Goal: Information Seeking & Learning: Find specific fact

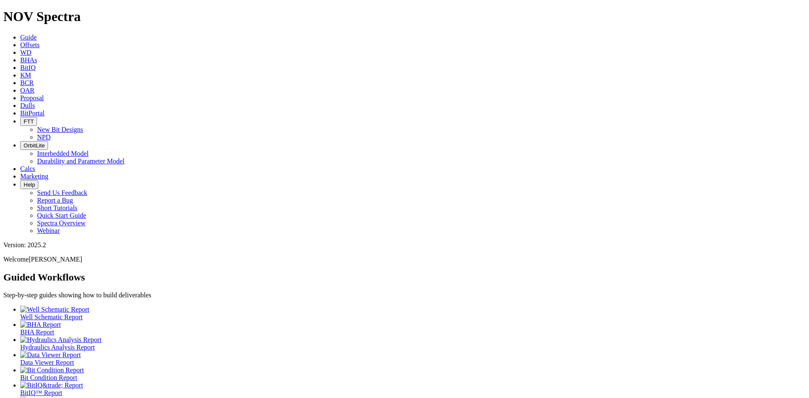
click at [40, 41] on link "Offsets" at bounding box center [29, 44] width 19 height 7
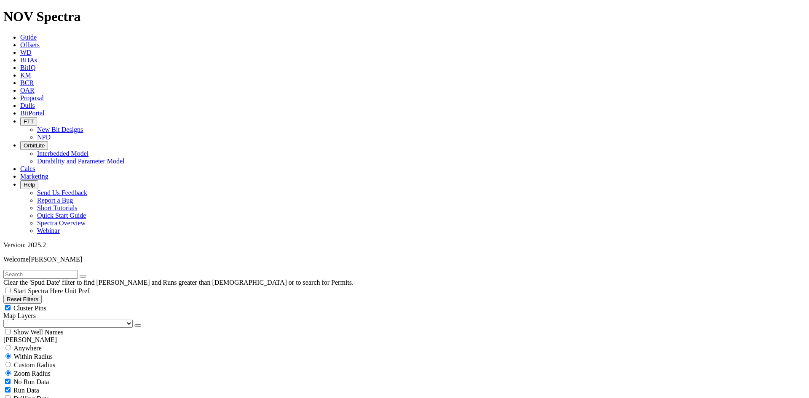
click at [78, 270] on input "text" at bounding box center [40, 274] width 75 height 9
type input "S1"
click at [88, 275] on button "submit" at bounding box center [91, 276] width 7 height 3
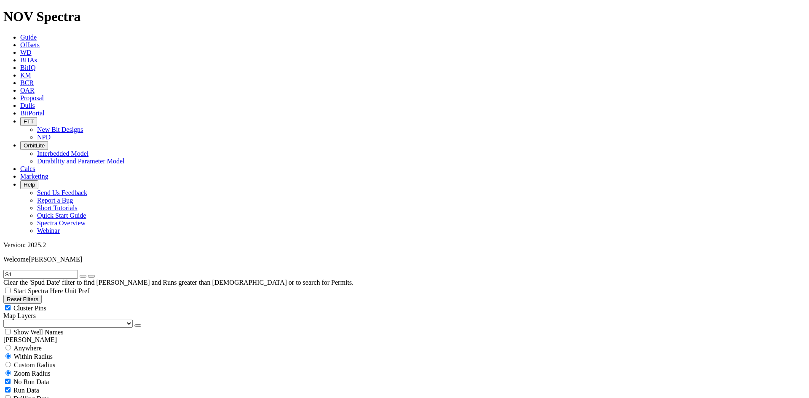
select select "8.5"
checkbox input "false"
select select "? number:8.5 ?"
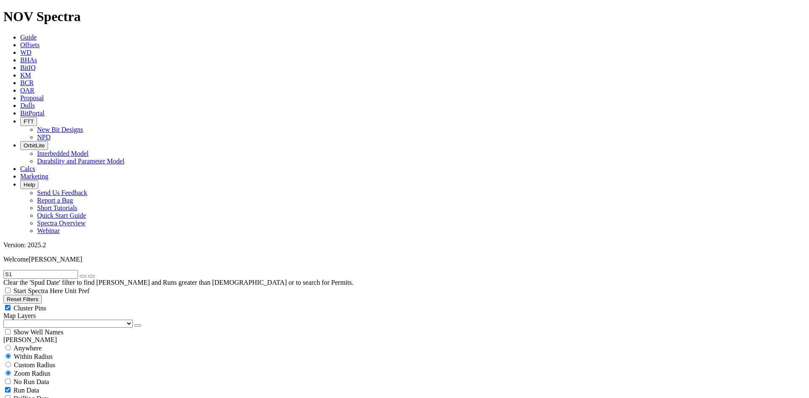
scroll to position [126, 0]
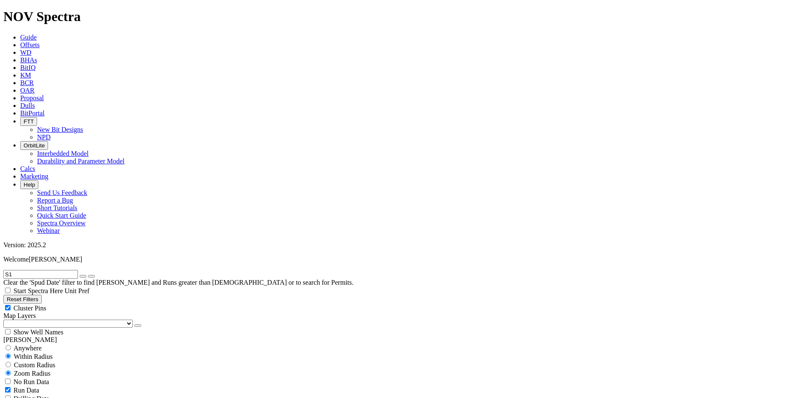
select select
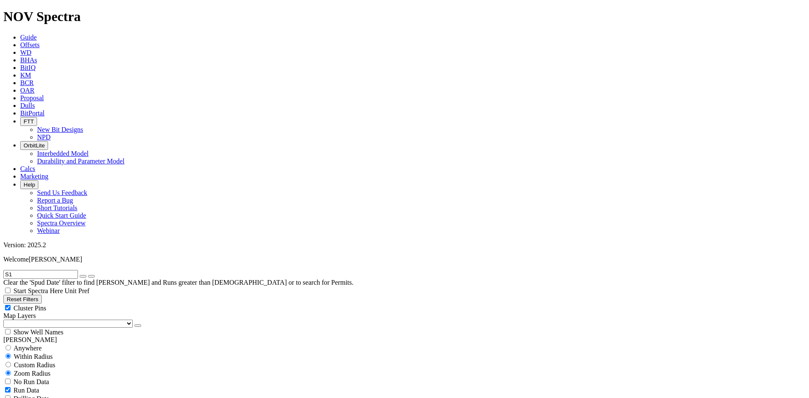
click at [74, 270] on input "S1" at bounding box center [40, 274] width 75 height 9
type input "S"
type input "63-S"
click at [88, 275] on button "submit" at bounding box center [91, 276] width 7 height 3
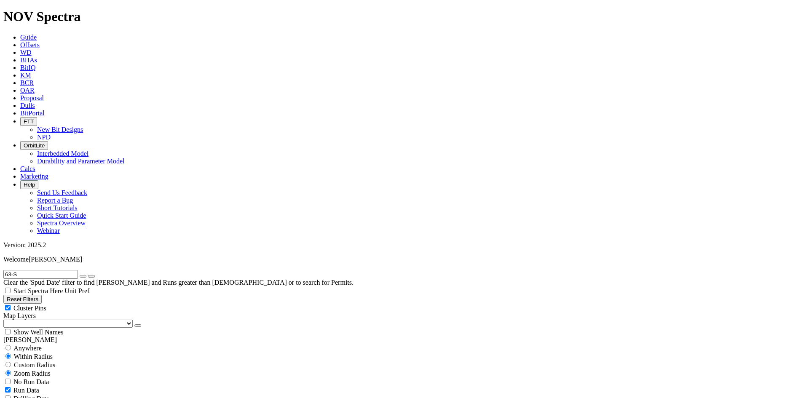
select select
click at [83, 276] on icon "button" at bounding box center [83, 276] width 0 height 0
click at [78, 270] on input "text" at bounding box center [40, 274] width 75 height 9
type input "S"
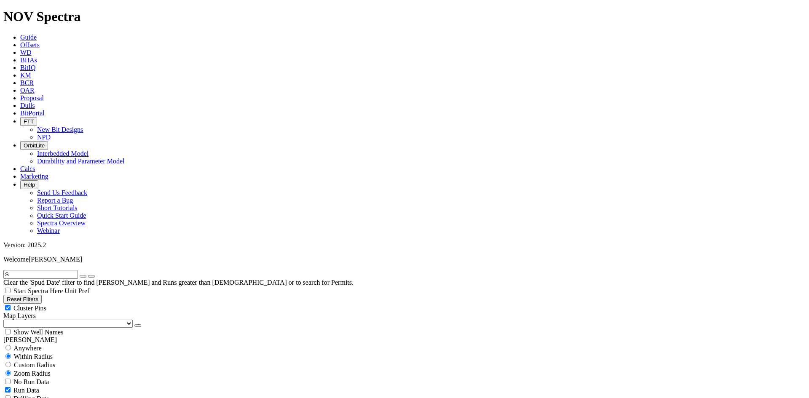
click at [88, 275] on button "submit" at bounding box center [91, 276] width 7 height 3
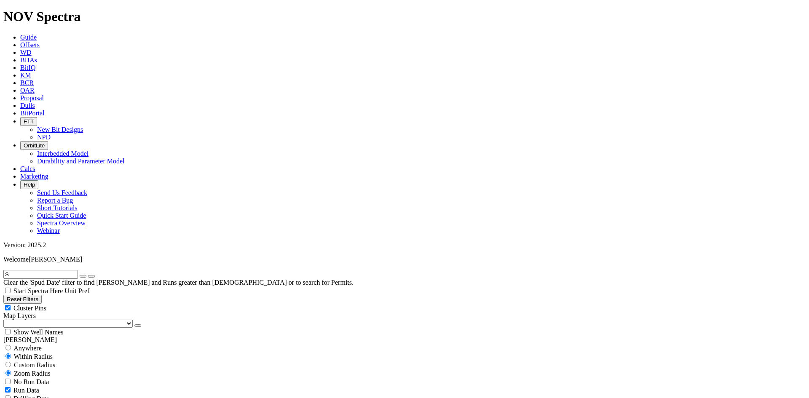
select select "? number:8.5 ?"
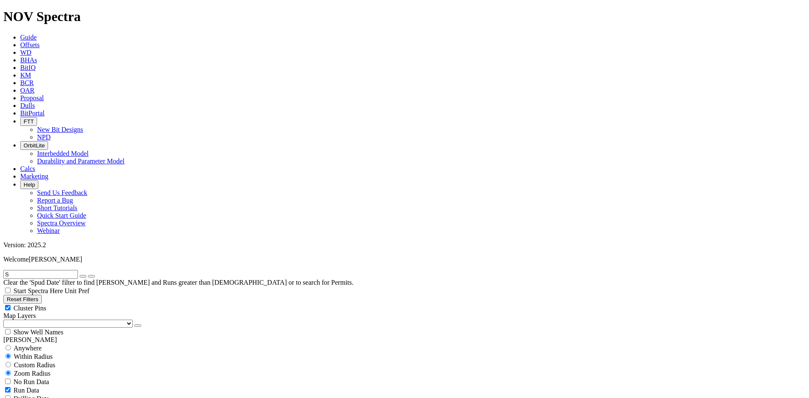
click at [83, 276] on icon "button" at bounding box center [83, 276] width 0 height 0
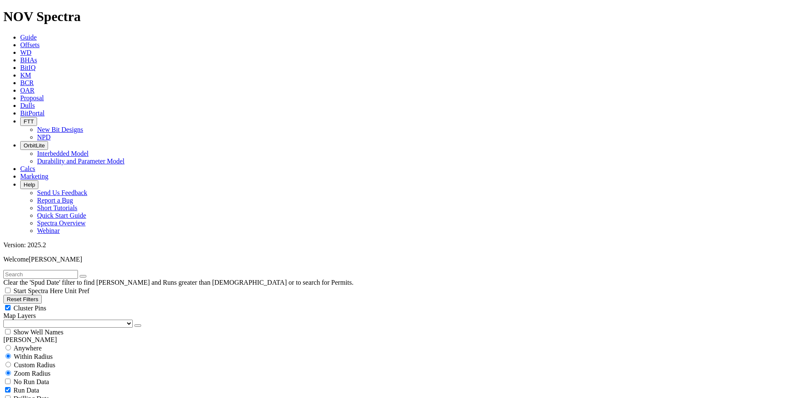
click at [45, 270] on input "text" at bounding box center [40, 274] width 75 height 9
type input "63-S"
click at [88, 275] on button "submit" at bounding box center [91, 276] width 7 height 3
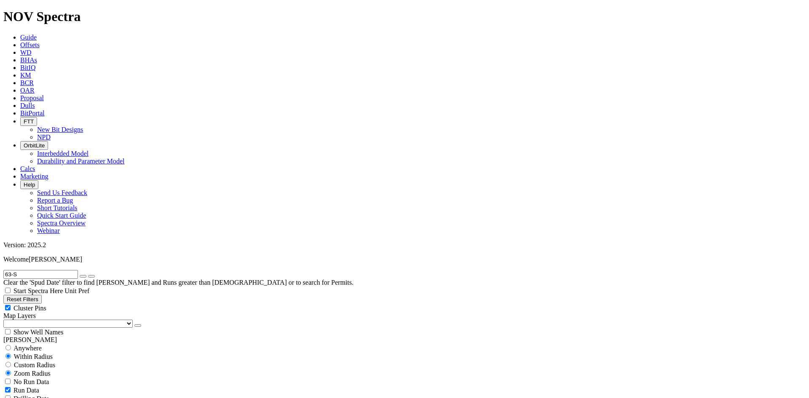
select select
click at [51, 270] on input "63-S" at bounding box center [40, 274] width 75 height 9
type input "6"
click at [88, 275] on button "submit" at bounding box center [91, 276] width 7 height 3
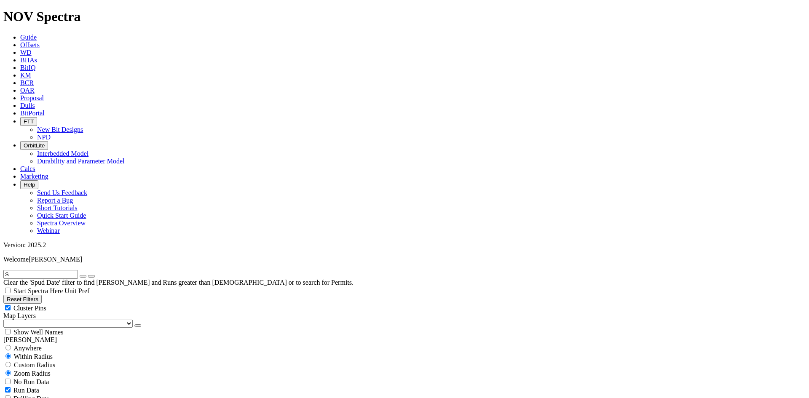
scroll to position [295, 0]
click at [59, 270] on input "S" at bounding box center [40, 274] width 75 height 9
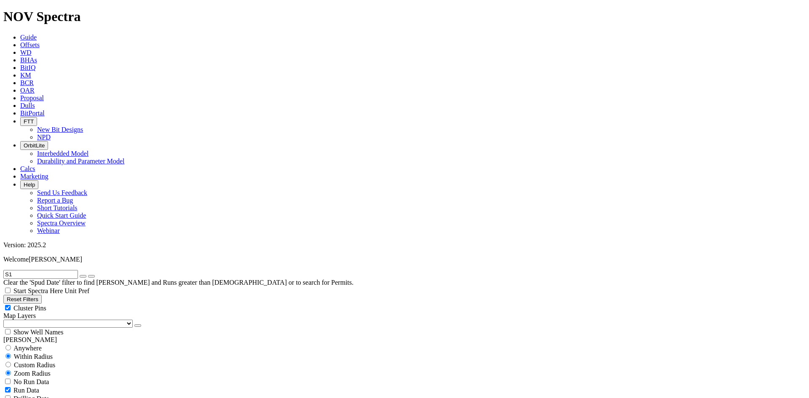
type input "S1"
click at [88, 275] on button "submit" at bounding box center [91, 276] width 7 height 3
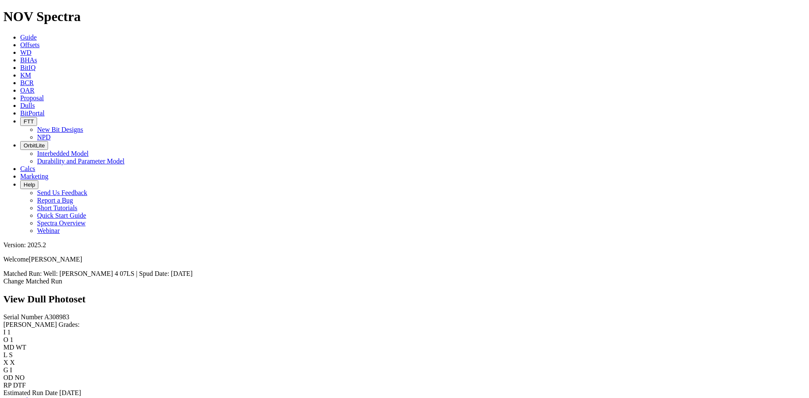
scroll to position [1196, 0]
